Goal: Task Accomplishment & Management: Manage account settings

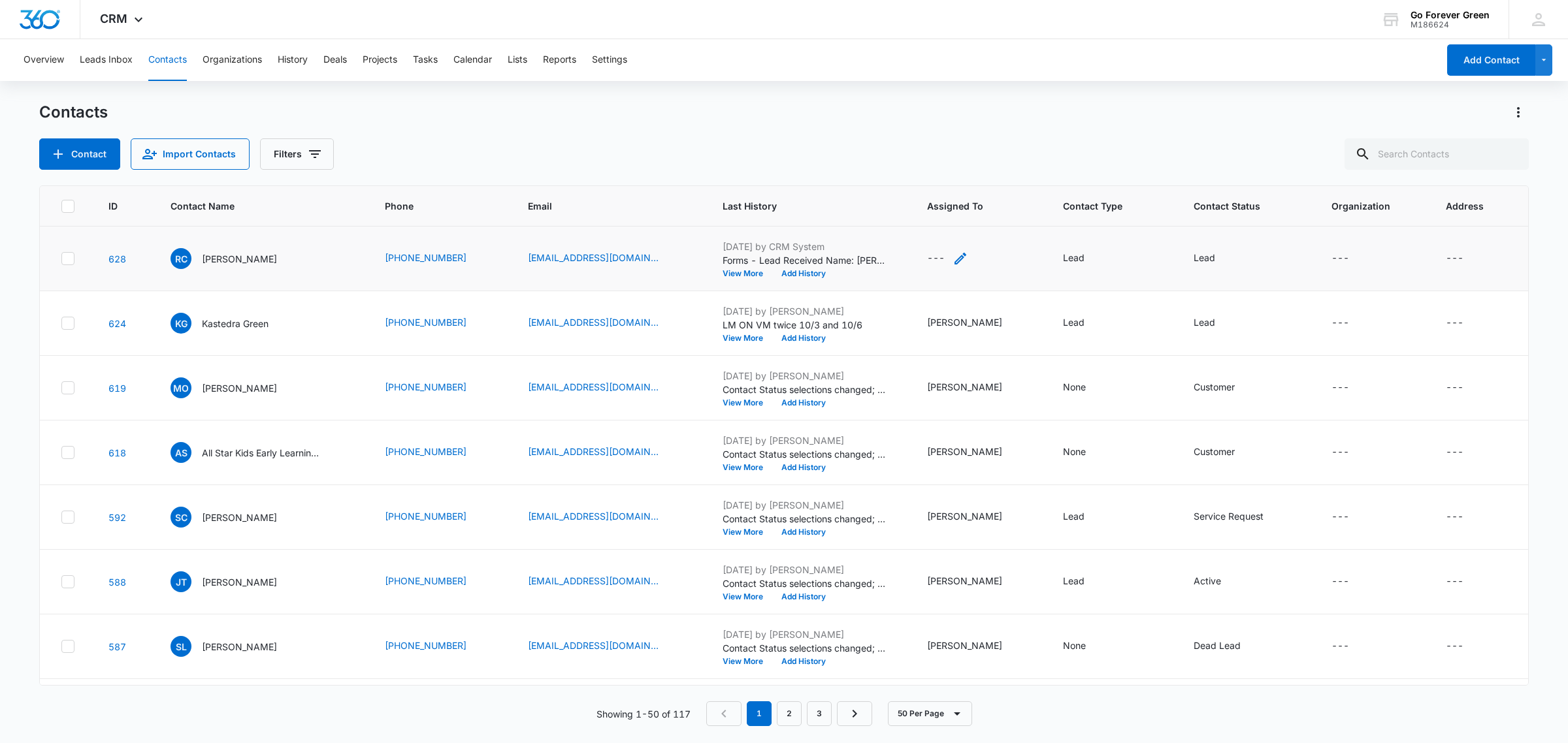
click at [965, 252] on icon "Assigned To - - Select to Edit Field" at bounding box center [960, 259] width 15 height 15
click at [952, 172] on div at bounding box center [936, 174] width 53 height 16
click at [948, 386] on p "[PERSON_NAME]" at bounding box center [950, 393] width 75 height 13
click at [975, 141] on label "Assigned To" at bounding box center [976, 145] width 149 height 13
click at [1015, 206] on button "Save" at bounding box center [1027, 216] width 38 height 25
